Goal: Navigation & Orientation: Find specific page/section

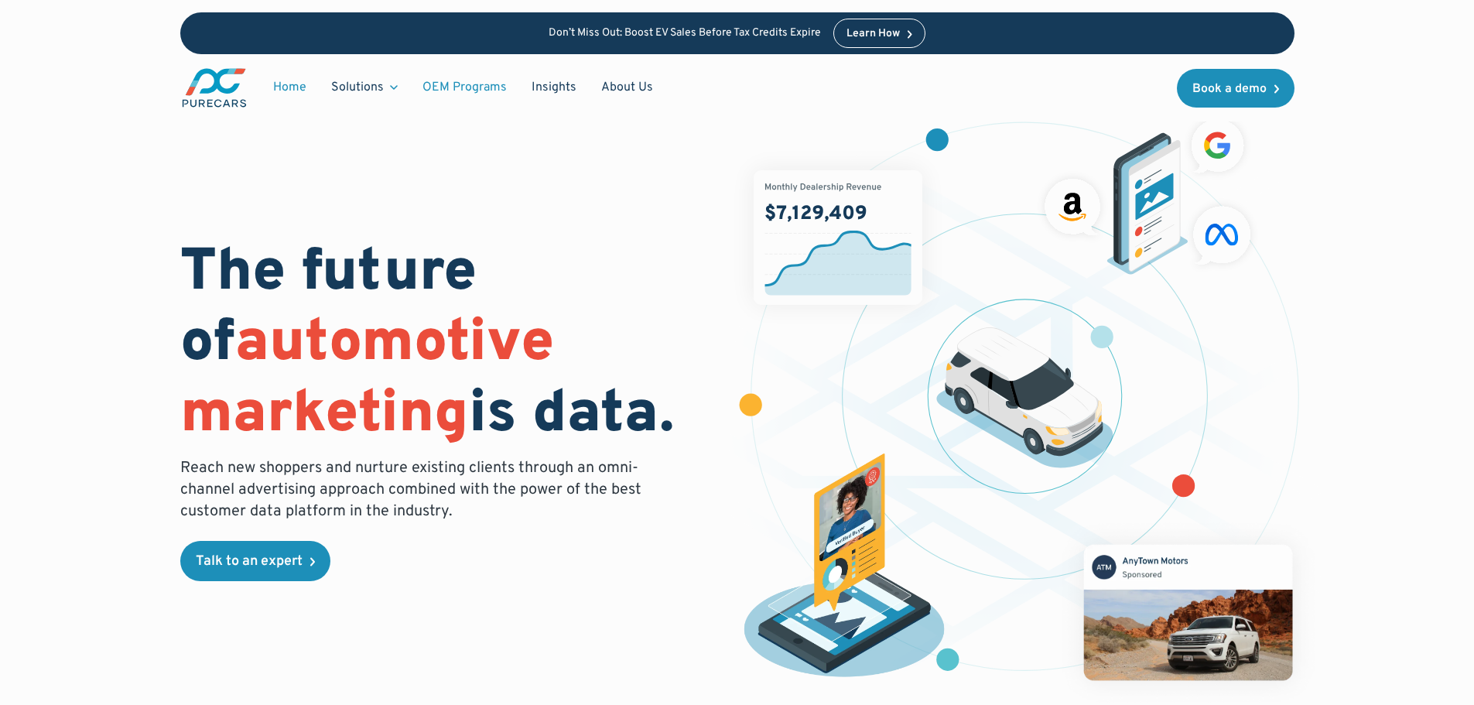
click at [462, 91] on link "OEM Programs" at bounding box center [464, 87] width 109 height 29
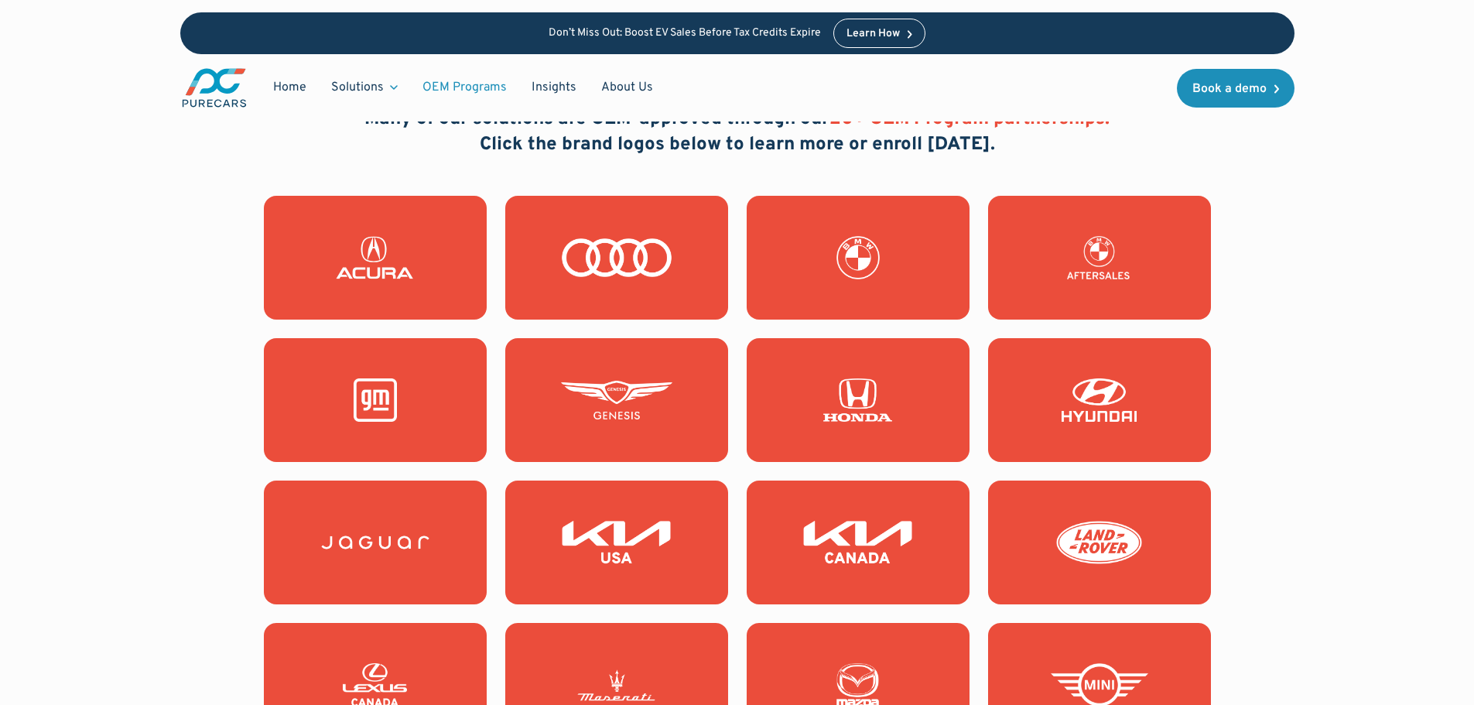
scroll to position [1238, 0]
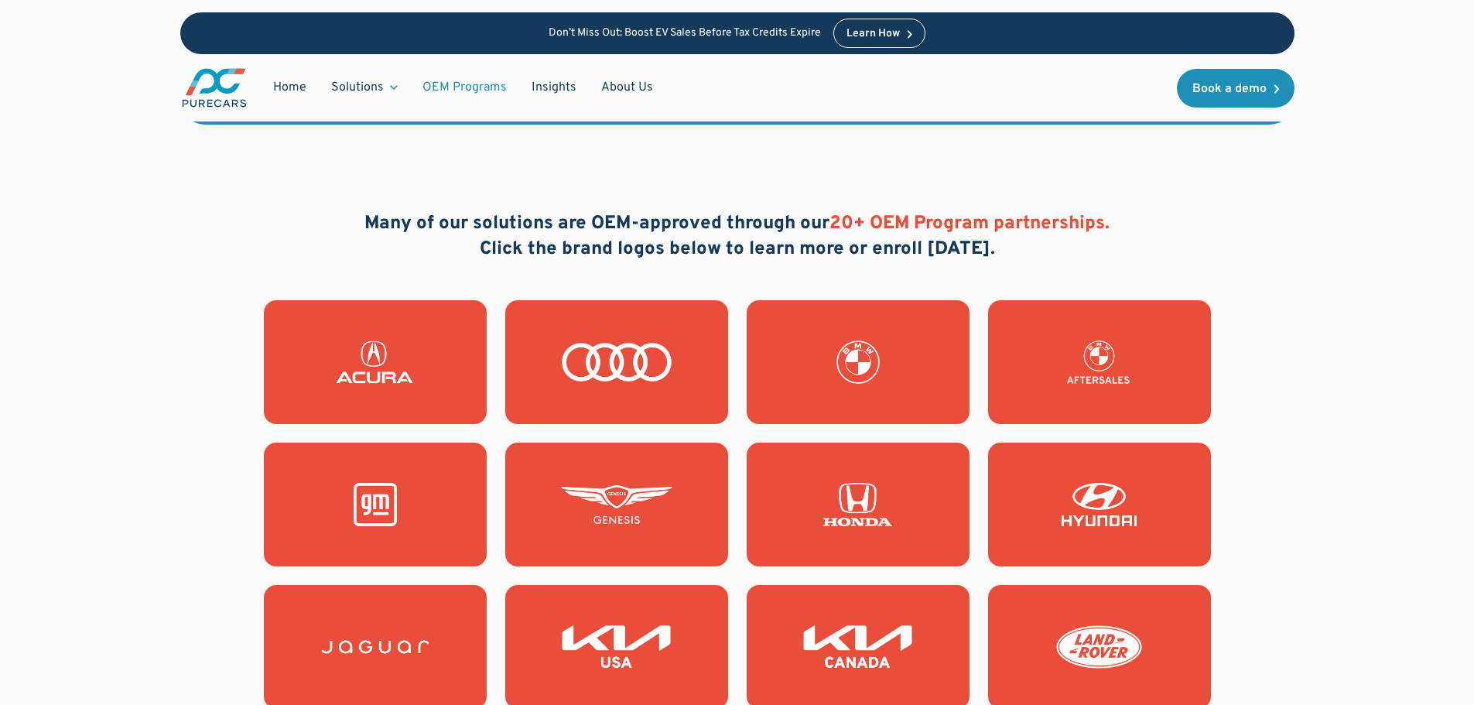
click at [900, 353] on img at bounding box center [858, 362] width 111 height 43
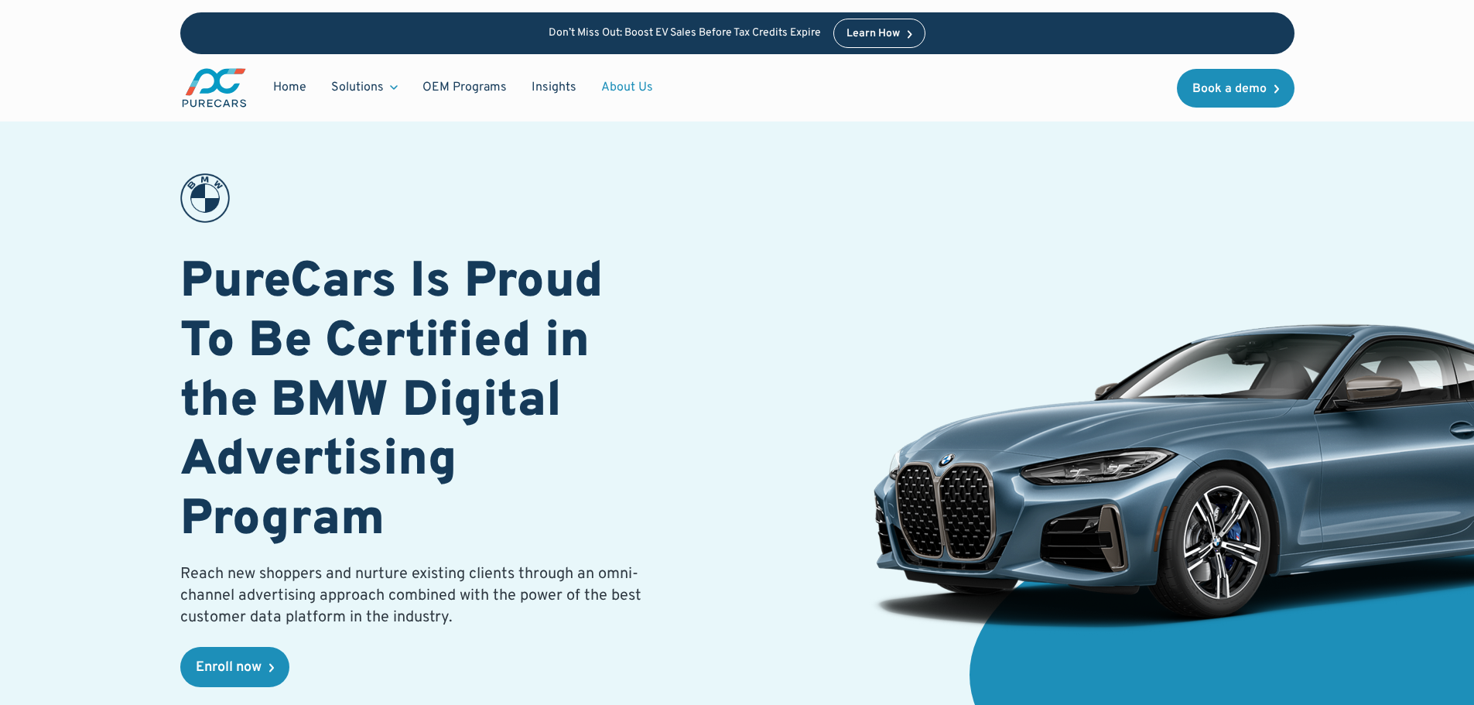
click at [637, 91] on link "About Us" at bounding box center [627, 87] width 77 height 29
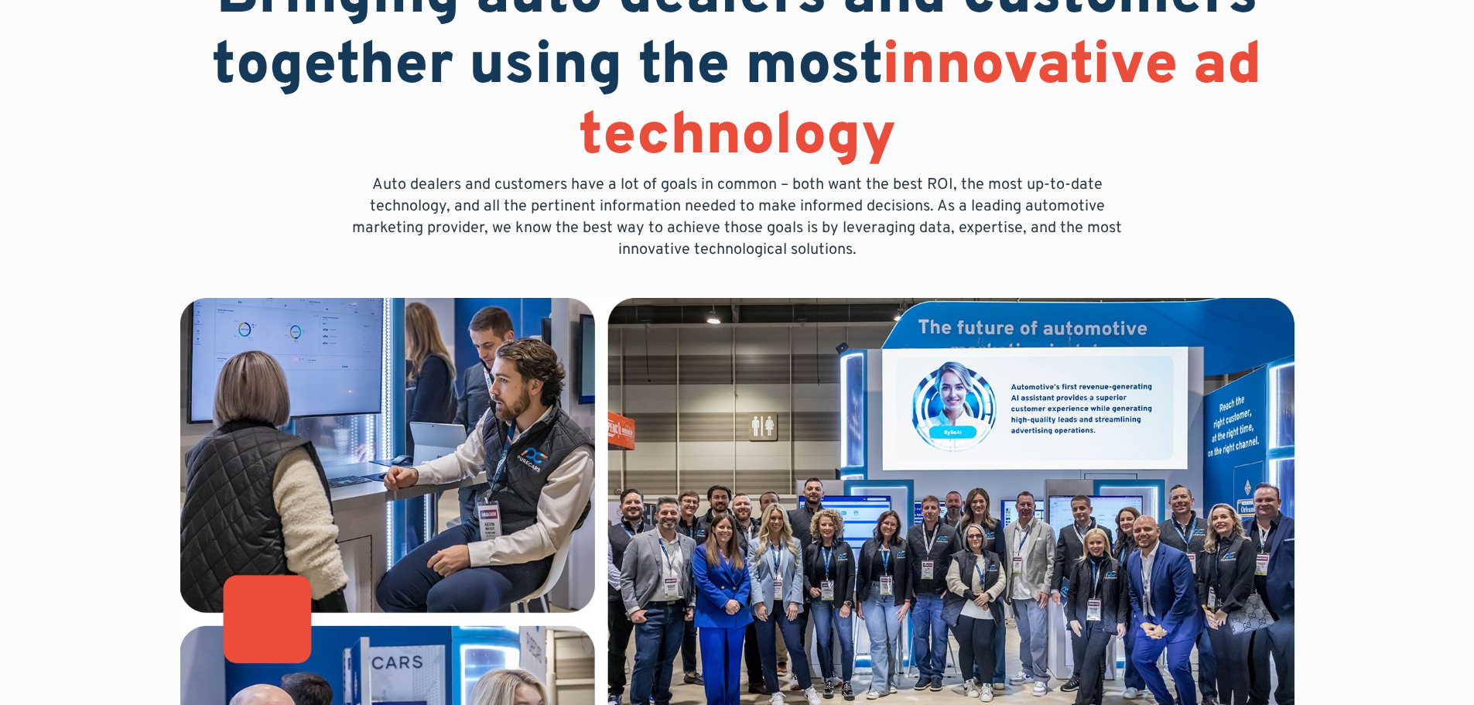
drag, startPoint x: 87, startPoint y: 284, endPoint x: 84, endPoint y: 314, distance: 30.4
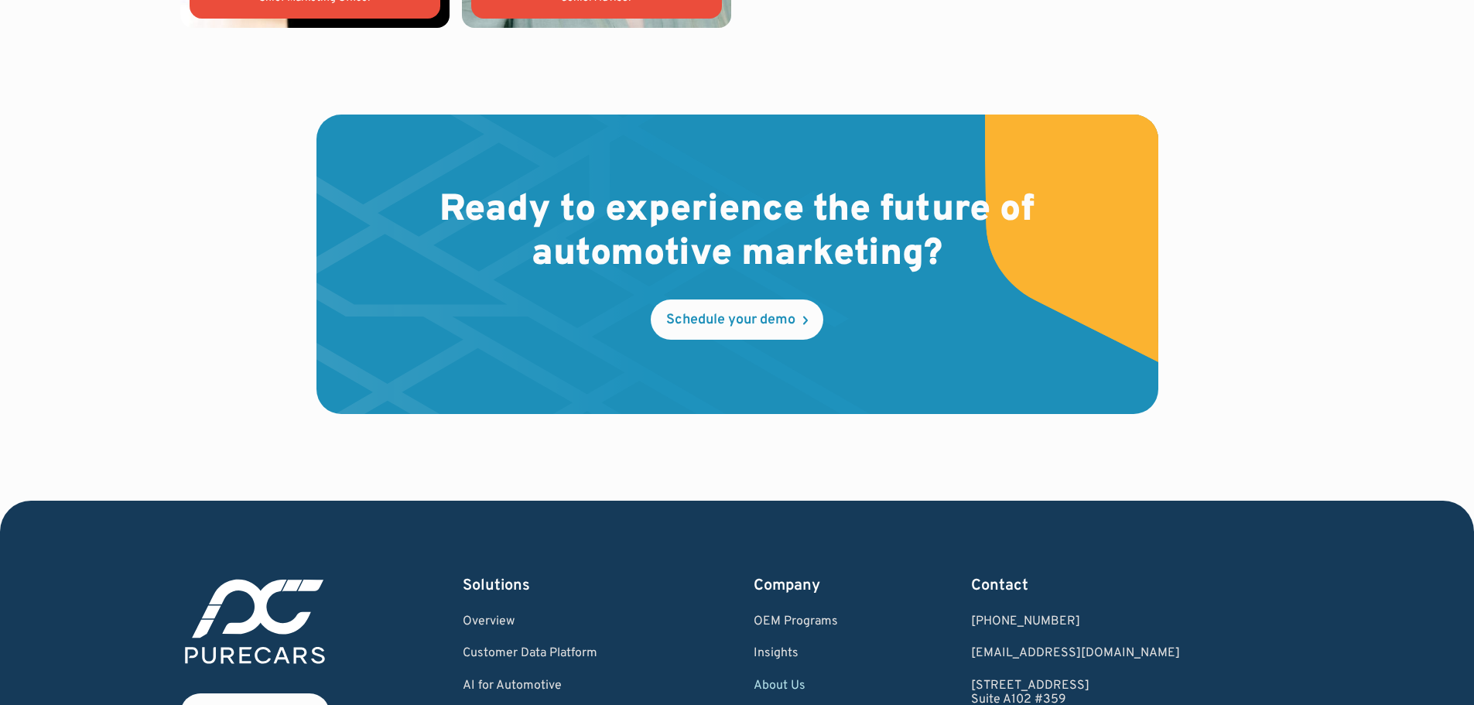
scroll to position [4570, 0]
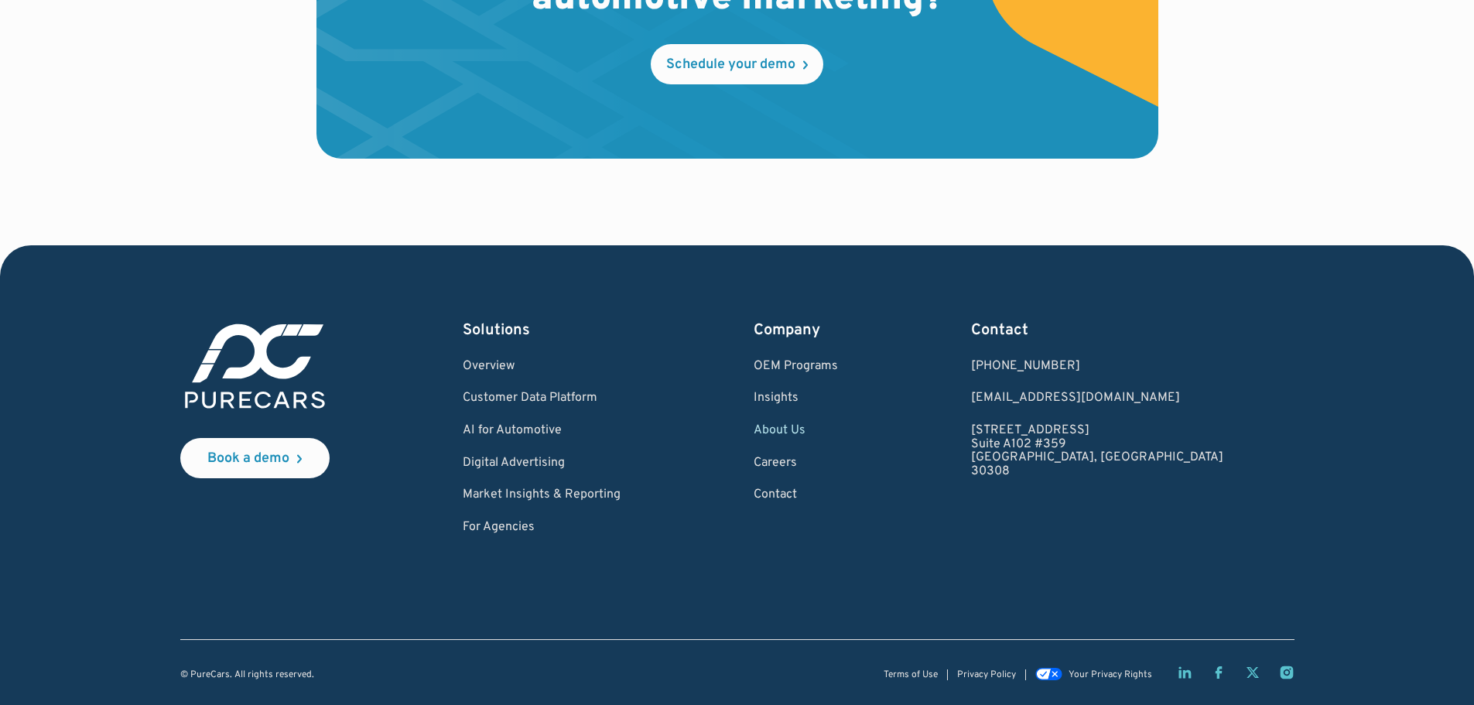
drag, startPoint x: 122, startPoint y: 294, endPoint x: 102, endPoint y: 406, distance: 114.0
click at [515, 525] on link "For Agencies" at bounding box center [542, 528] width 158 height 14
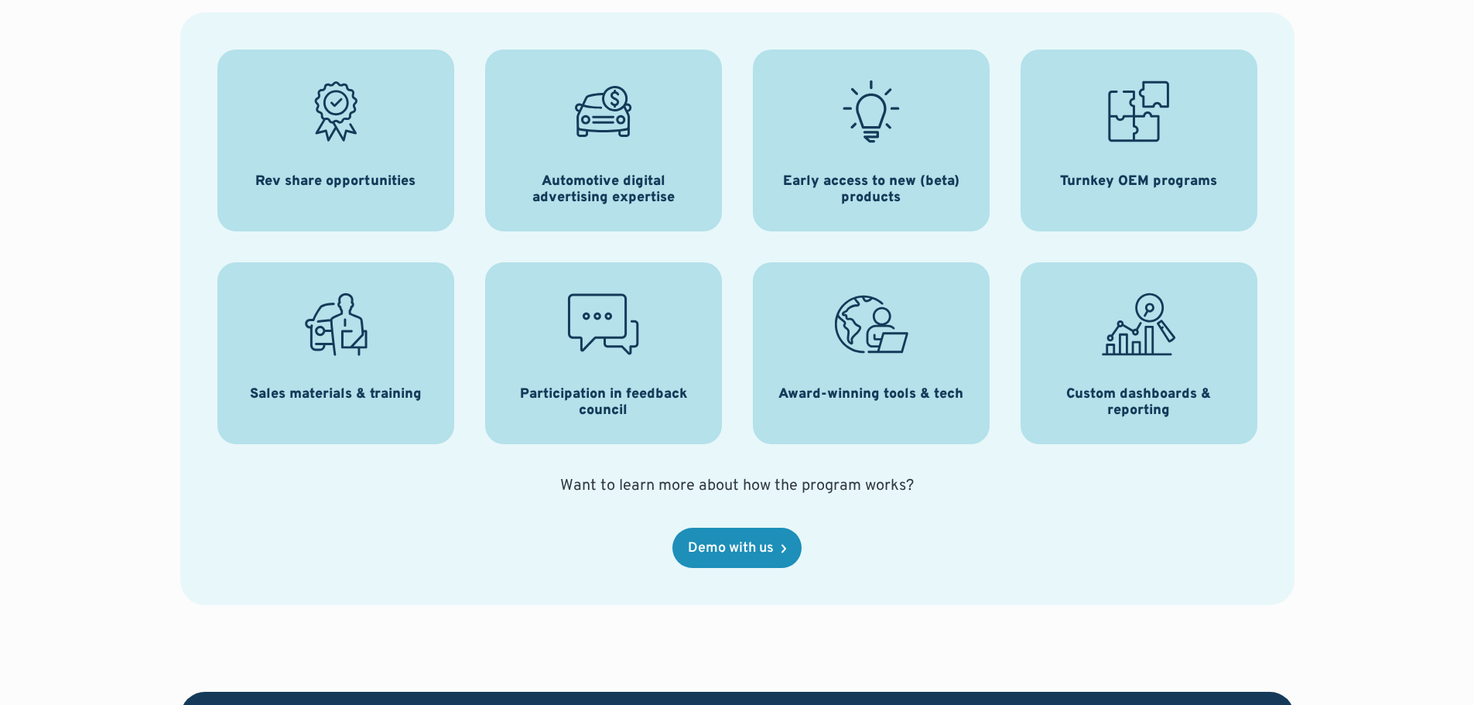
drag, startPoint x: 80, startPoint y: 159, endPoint x: 43, endPoint y: 231, distance: 81.0
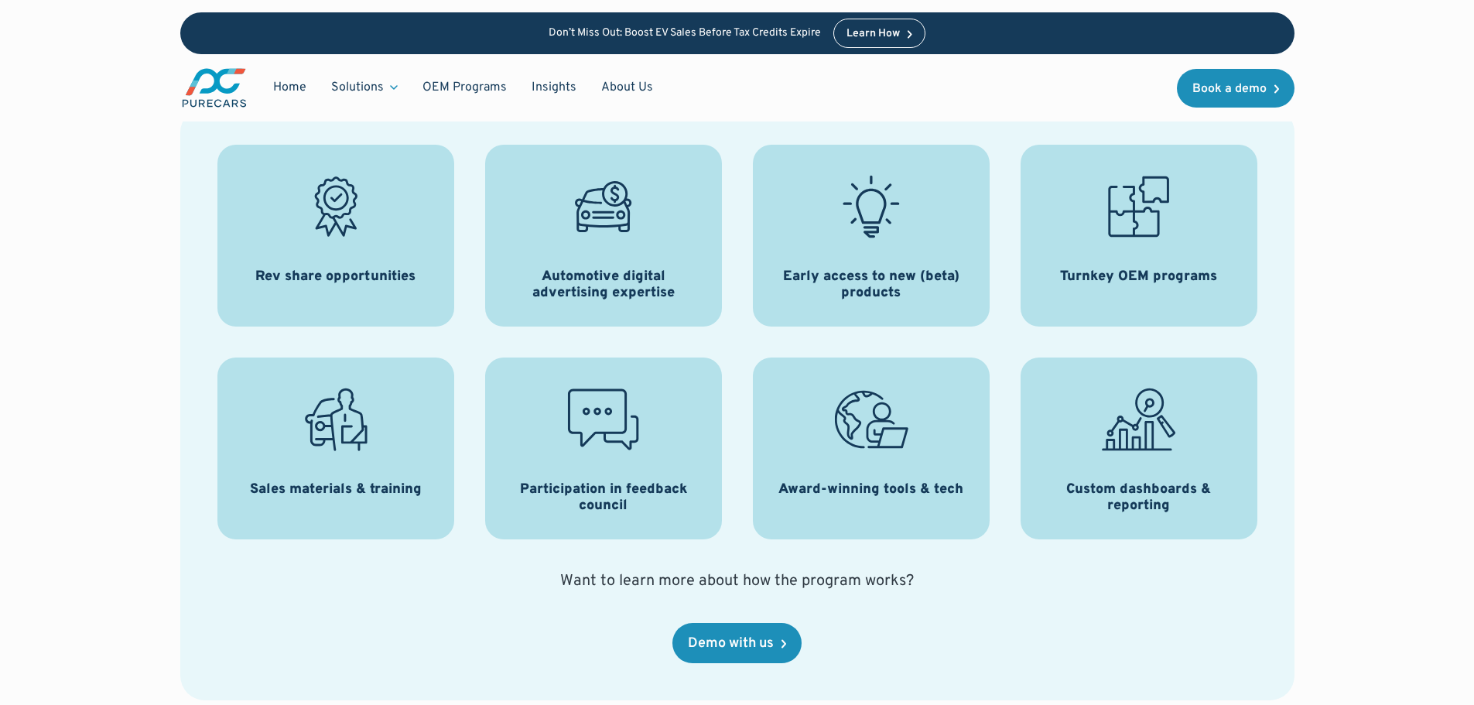
scroll to position [1959, 0]
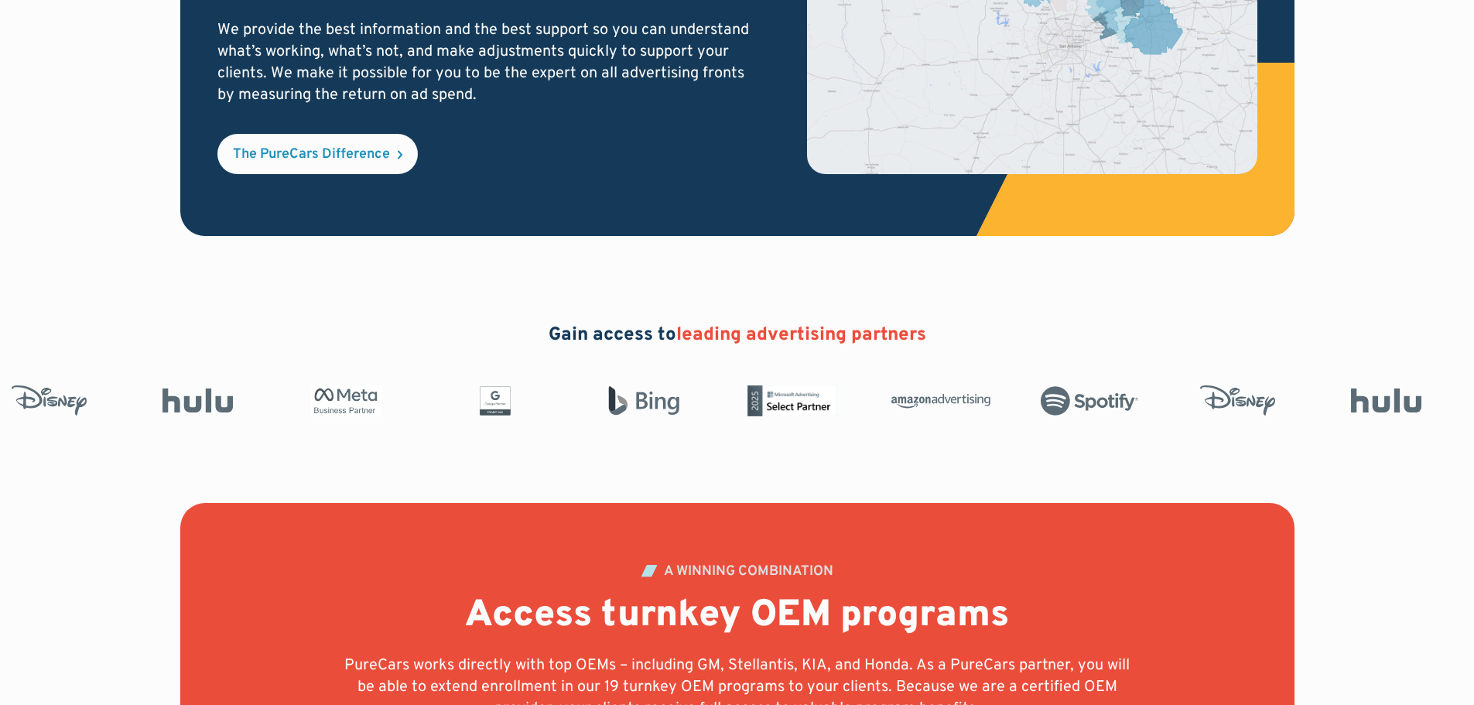
drag, startPoint x: 73, startPoint y: 159, endPoint x: 48, endPoint y: 231, distance: 76.1
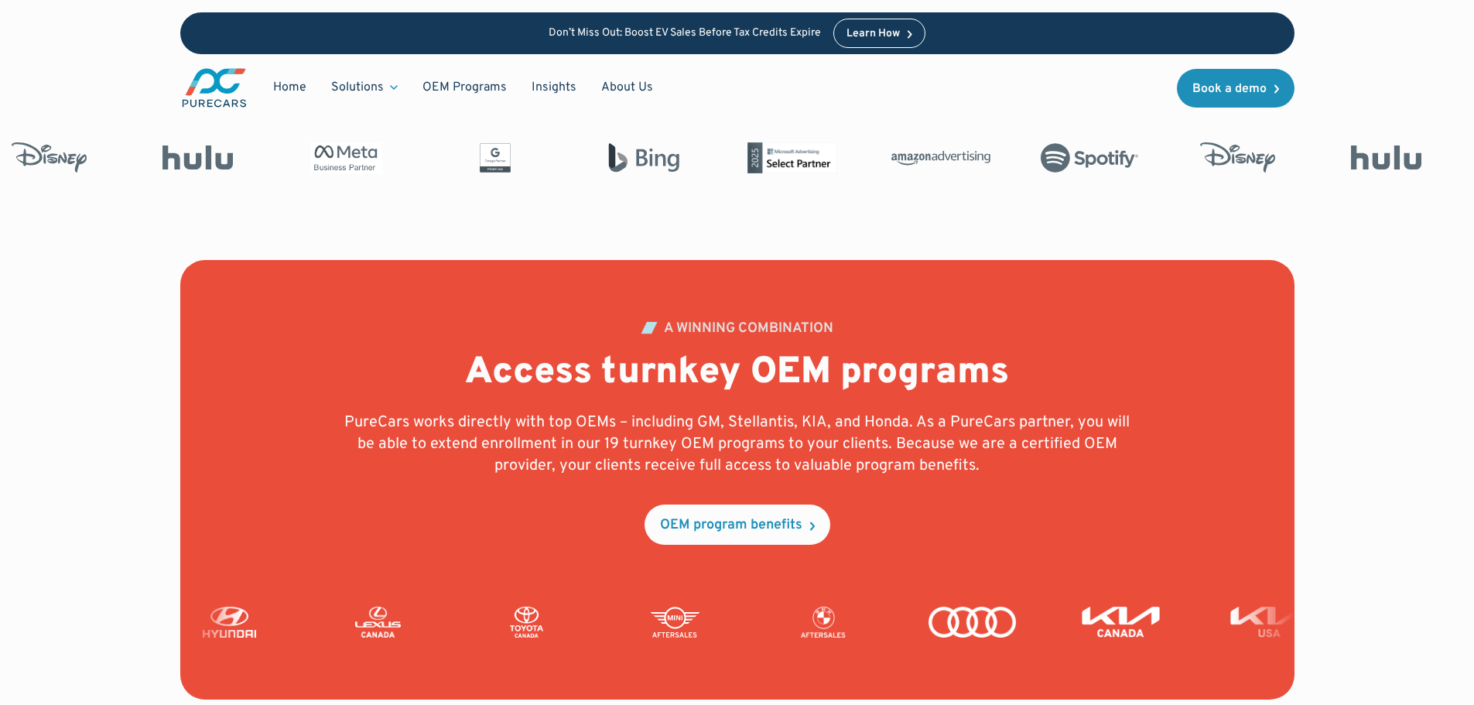
scroll to position [3347, 0]
